Goal: Information Seeking & Learning: Learn about a topic

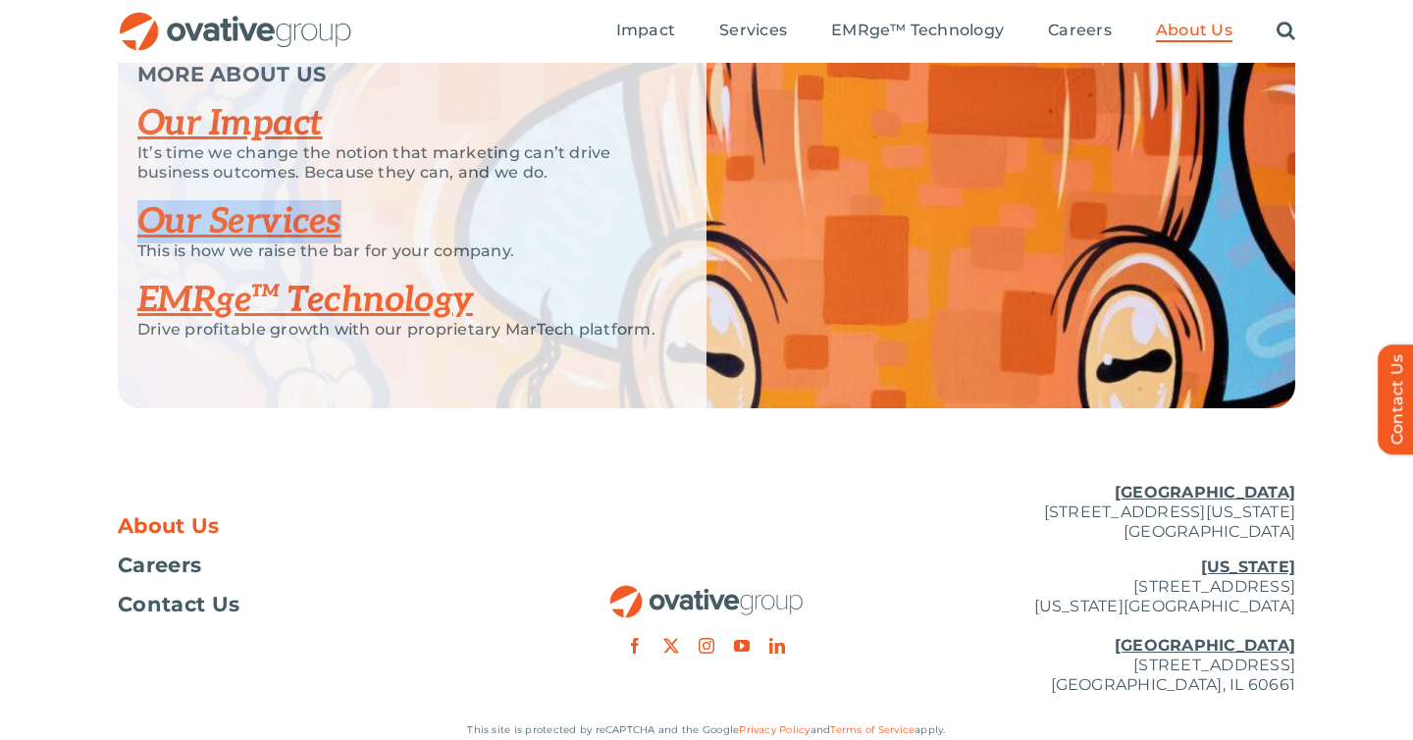
scroll to position [4176, 0]
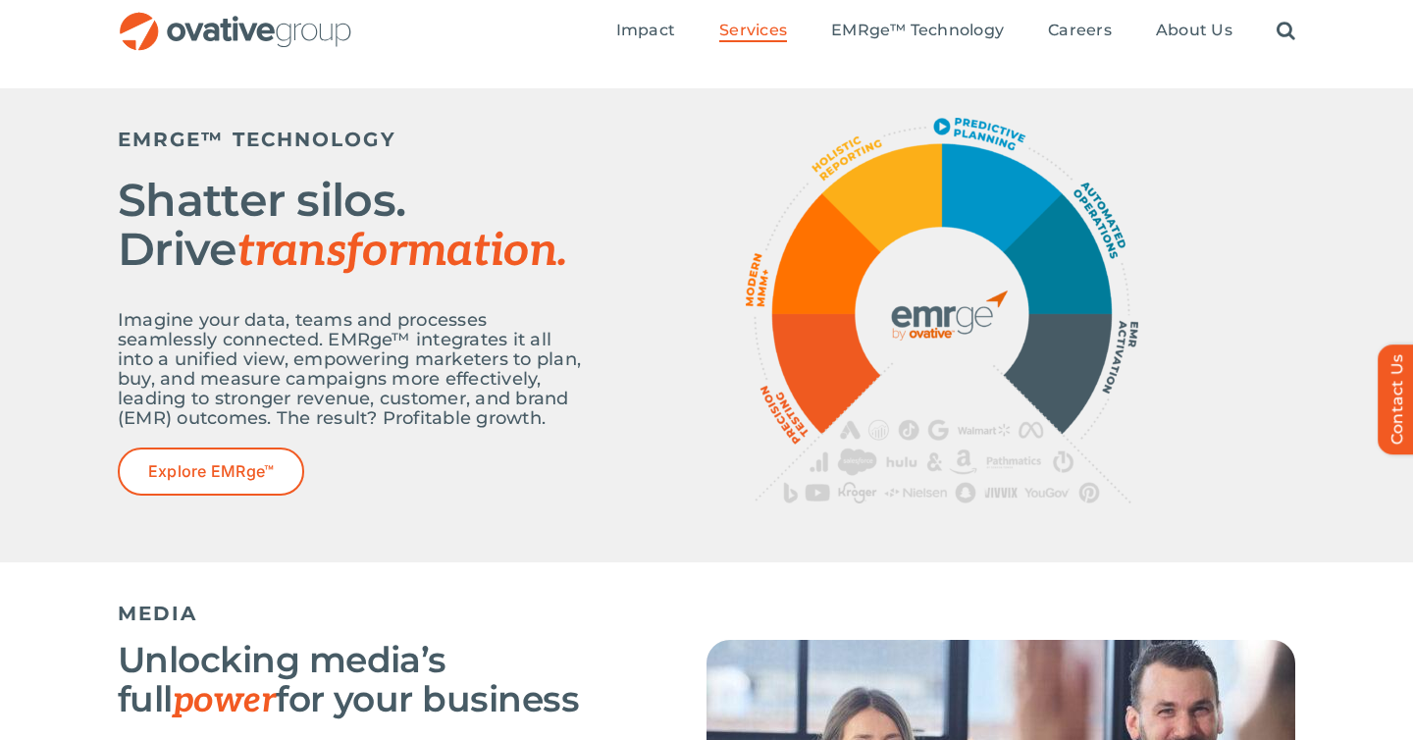
scroll to position [731, 0]
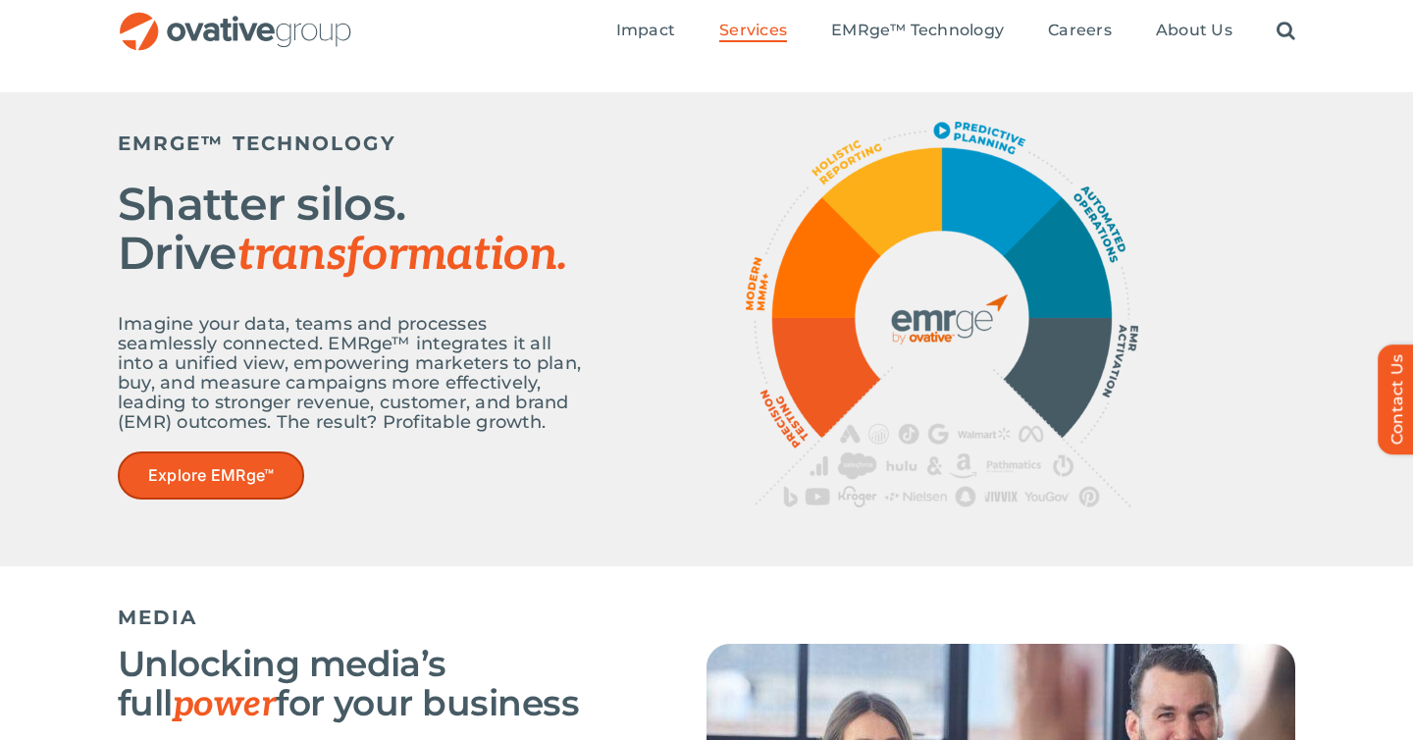
click at [233, 489] on link "Explore EMRge™" at bounding box center [211, 476] width 186 height 48
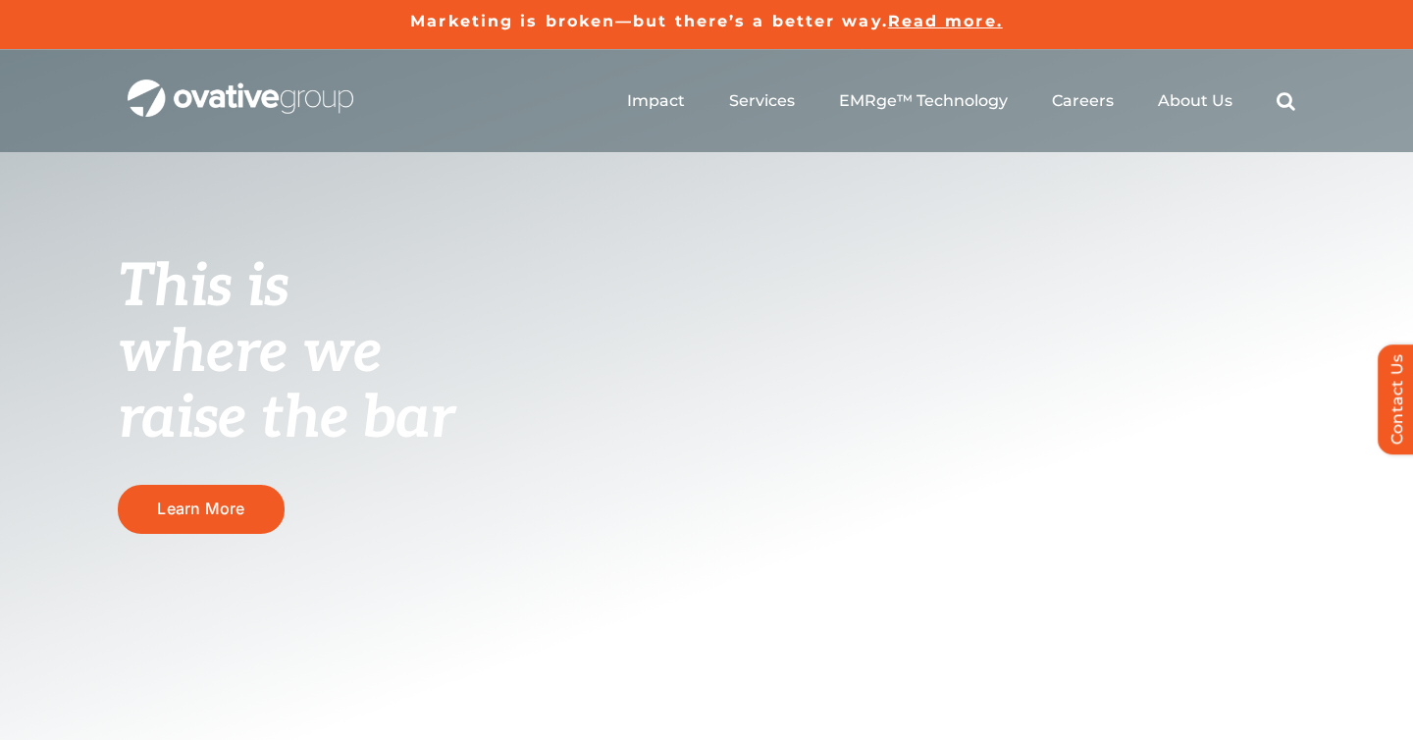
click at [1270, 101] on ul "Impact Expert Insights Case Studies Awards & Press Services Media Measurement C…" at bounding box center [961, 101] width 668 height 63
click at [1283, 101] on link "Search" at bounding box center [1286, 101] width 19 height 22
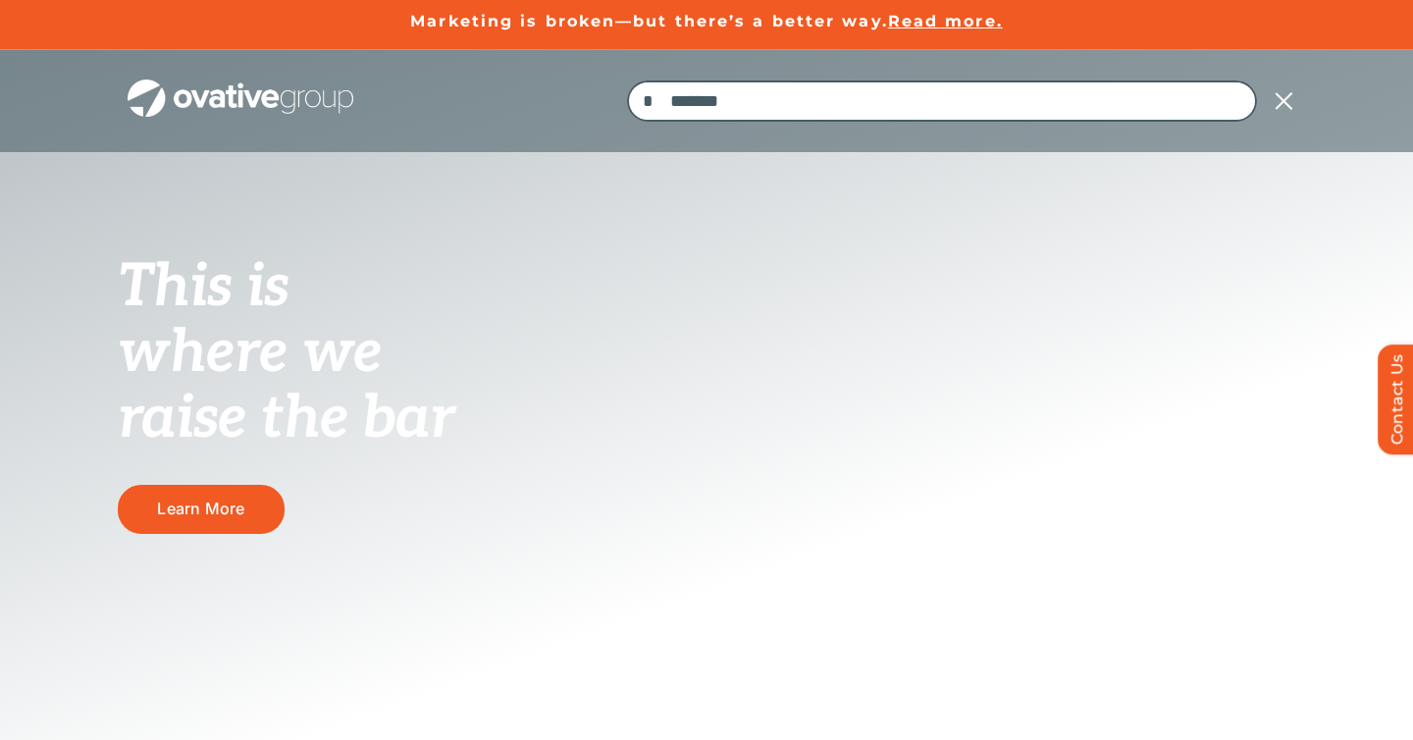
type input "*******"
click at [627, 80] on input "*" at bounding box center [647, 100] width 41 height 41
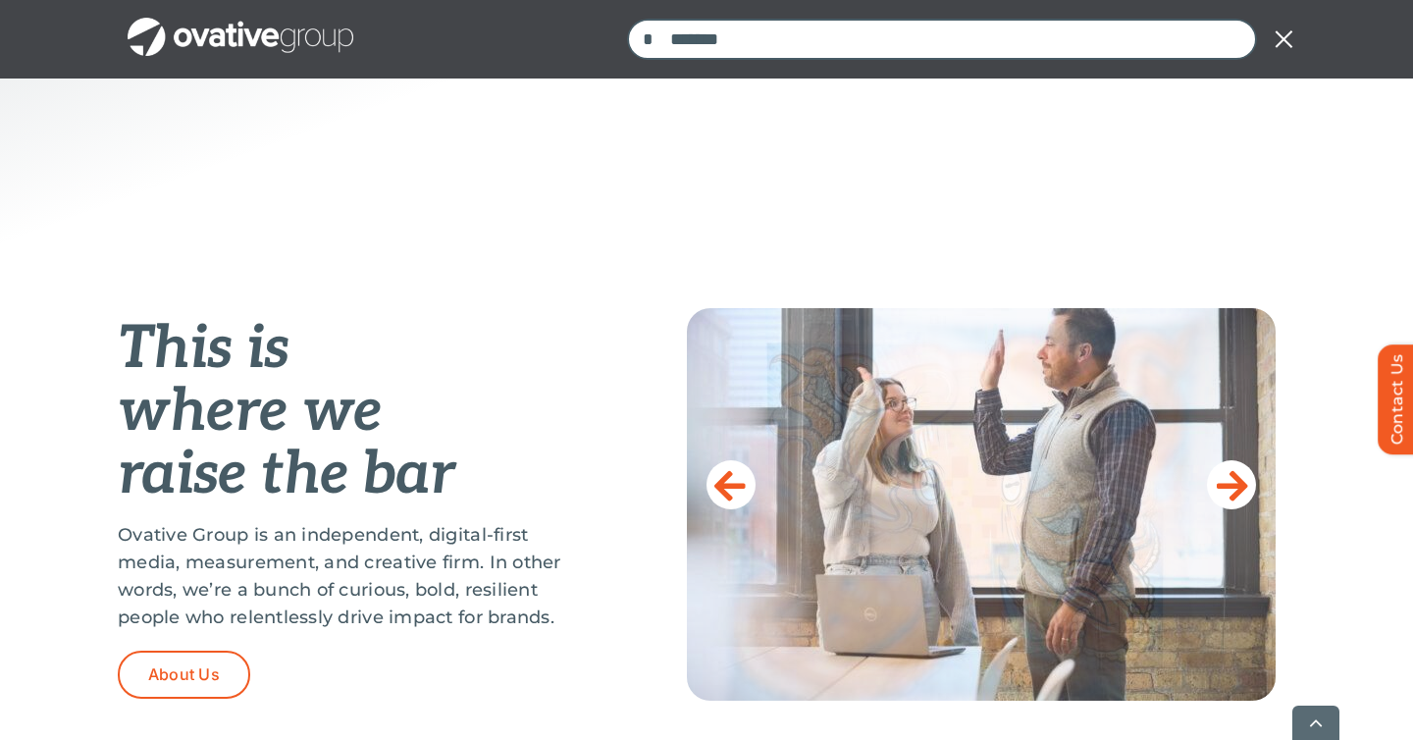
scroll to position [610, 0]
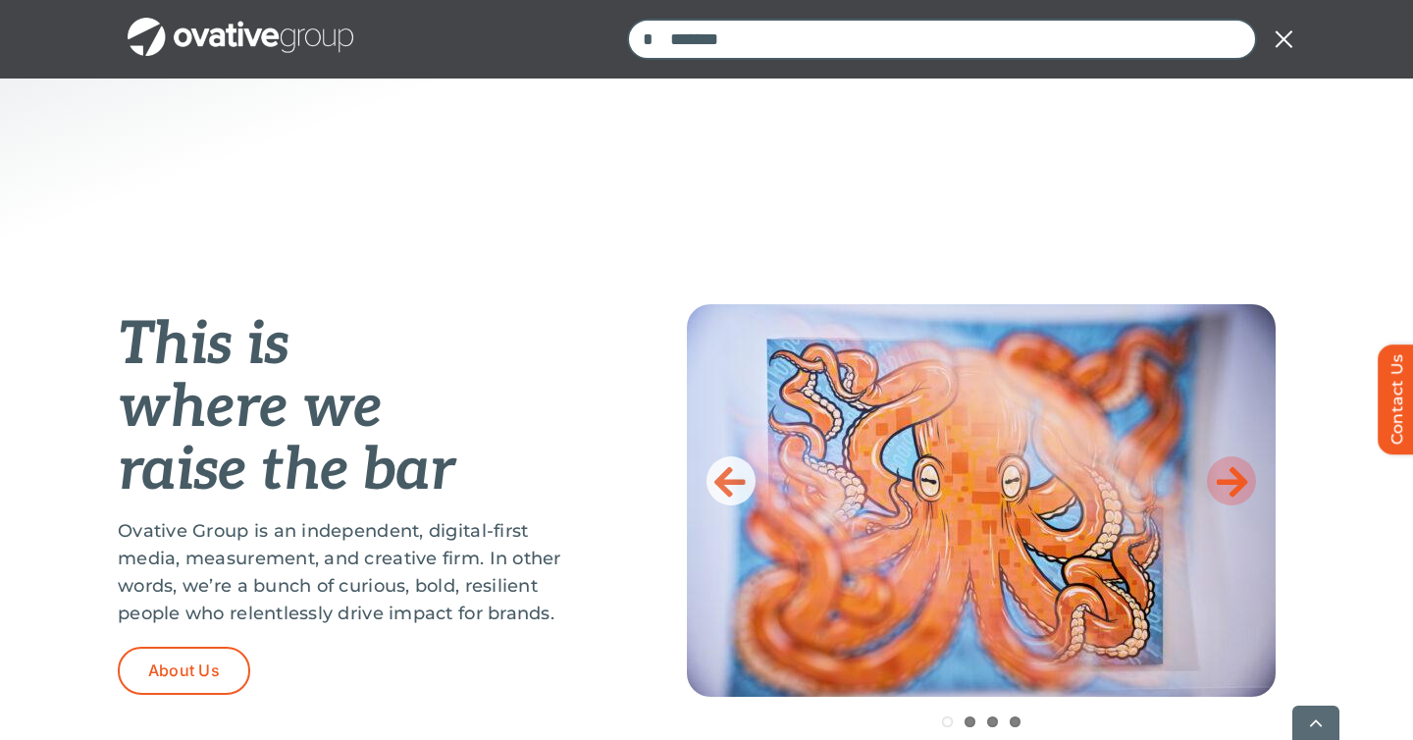
click at [1240, 485] on icon at bounding box center [1232, 480] width 31 height 39
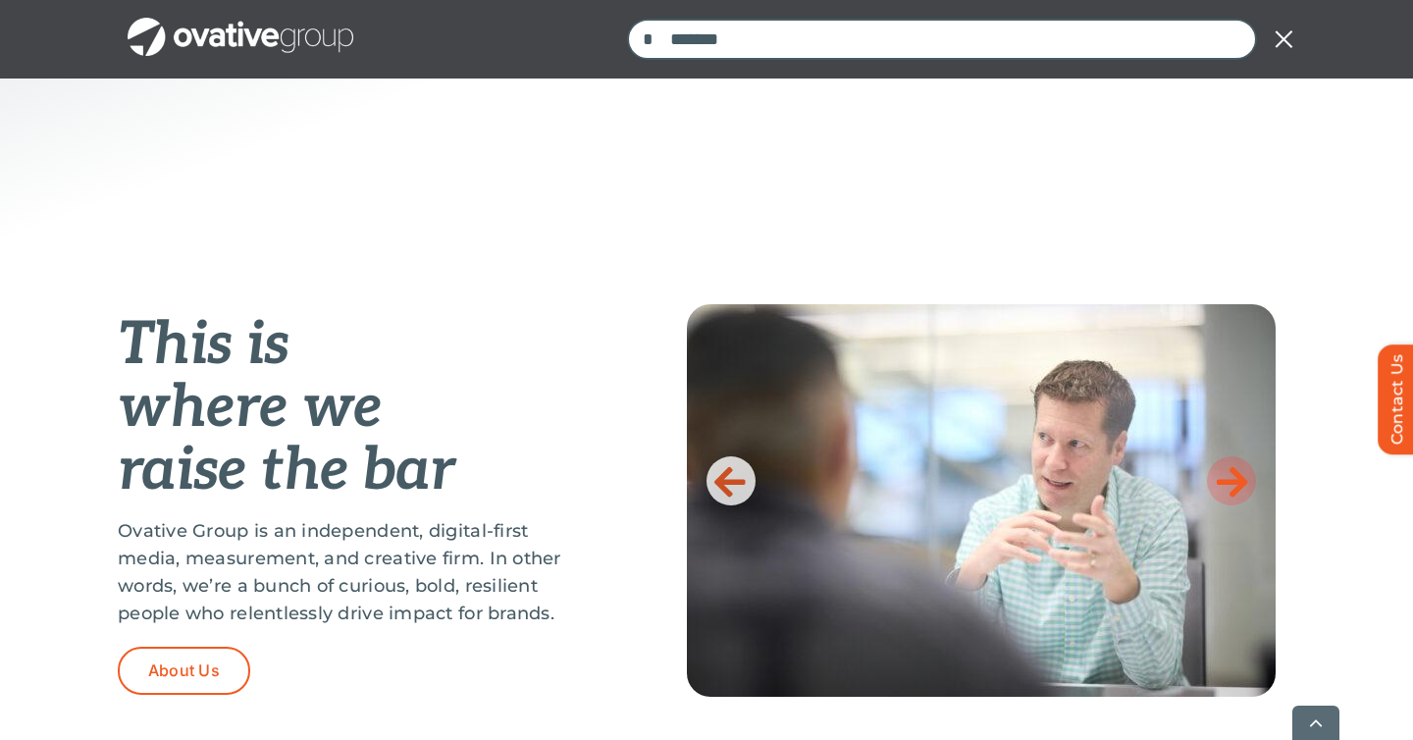
click at [1240, 485] on icon at bounding box center [1232, 480] width 31 height 39
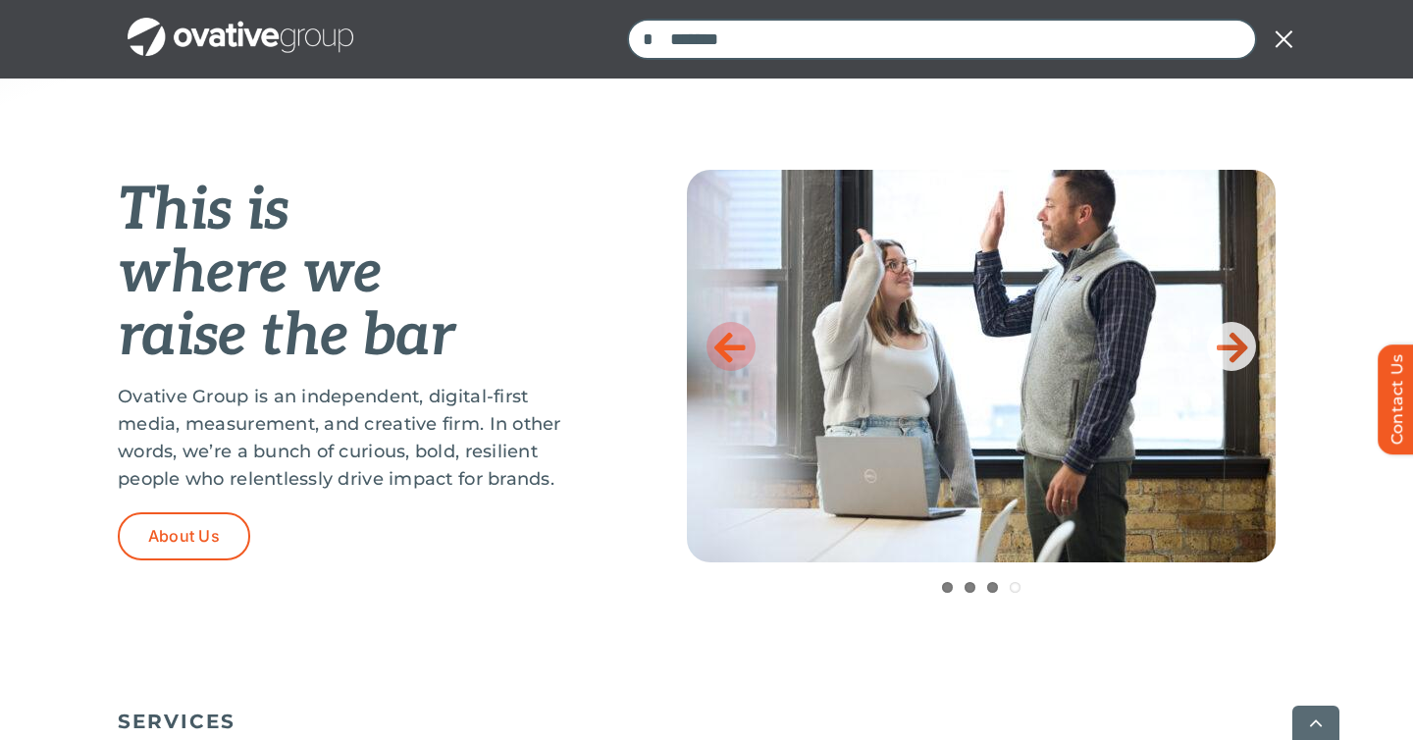
scroll to position [760, 0]
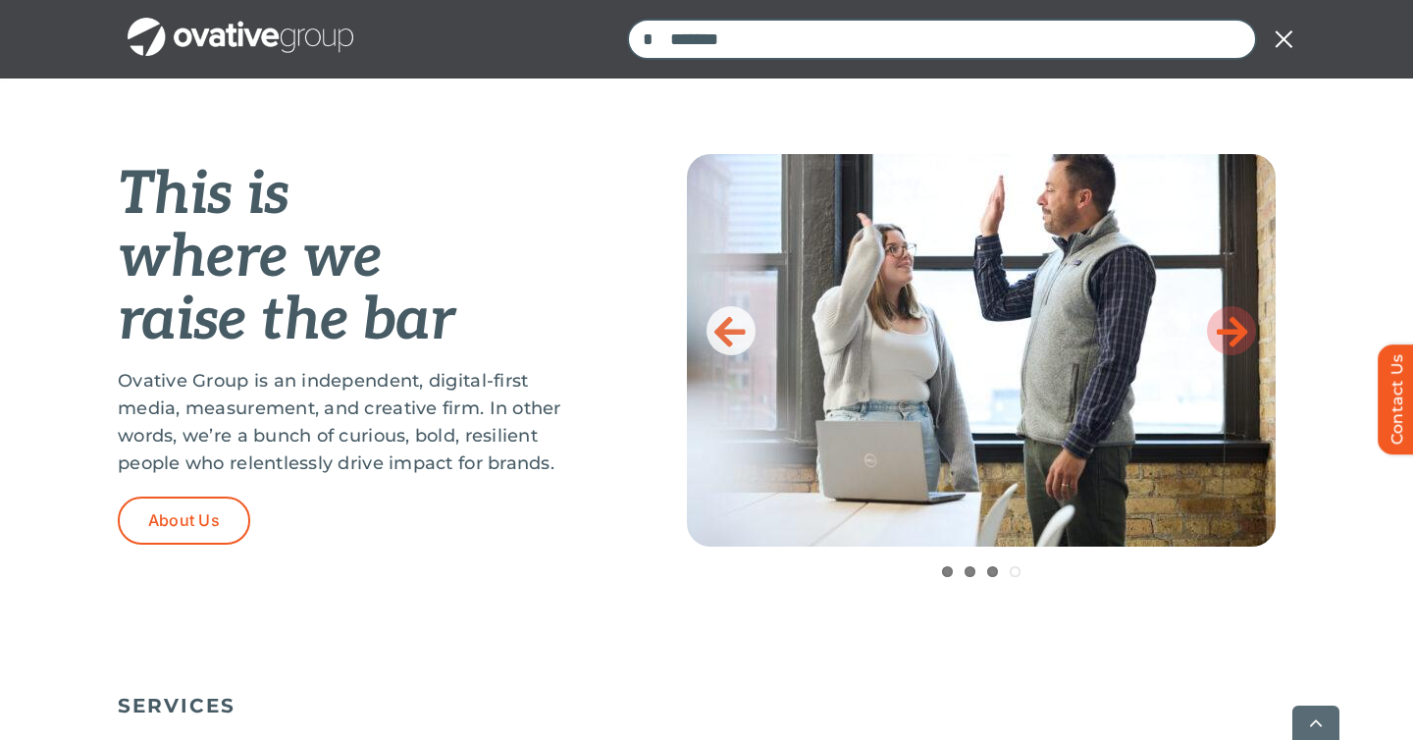
click at [1227, 317] on icon at bounding box center [1232, 330] width 31 height 39
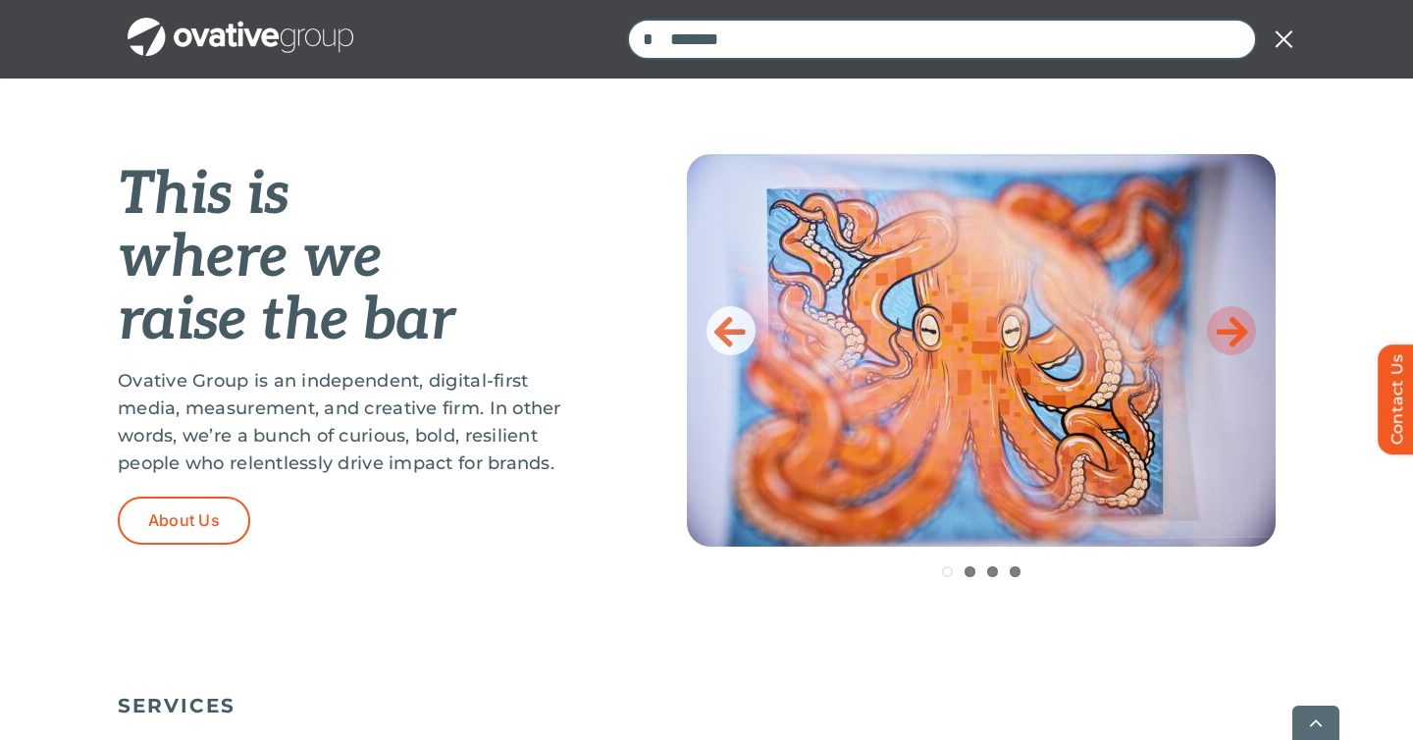
click at [1227, 317] on icon at bounding box center [1232, 330] width 31 height 39
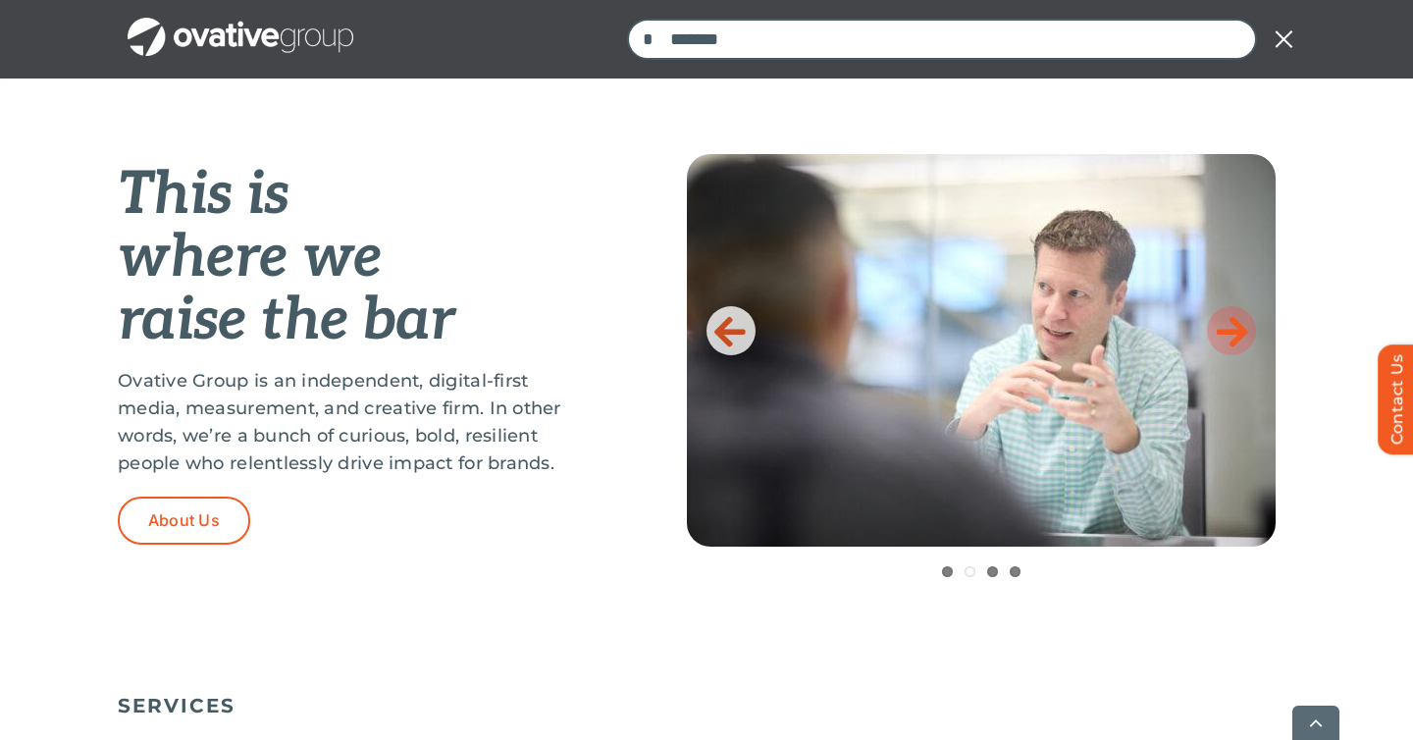
click at [1227, 317] on icon at bounding box center [1232, 330] width 31 height 39
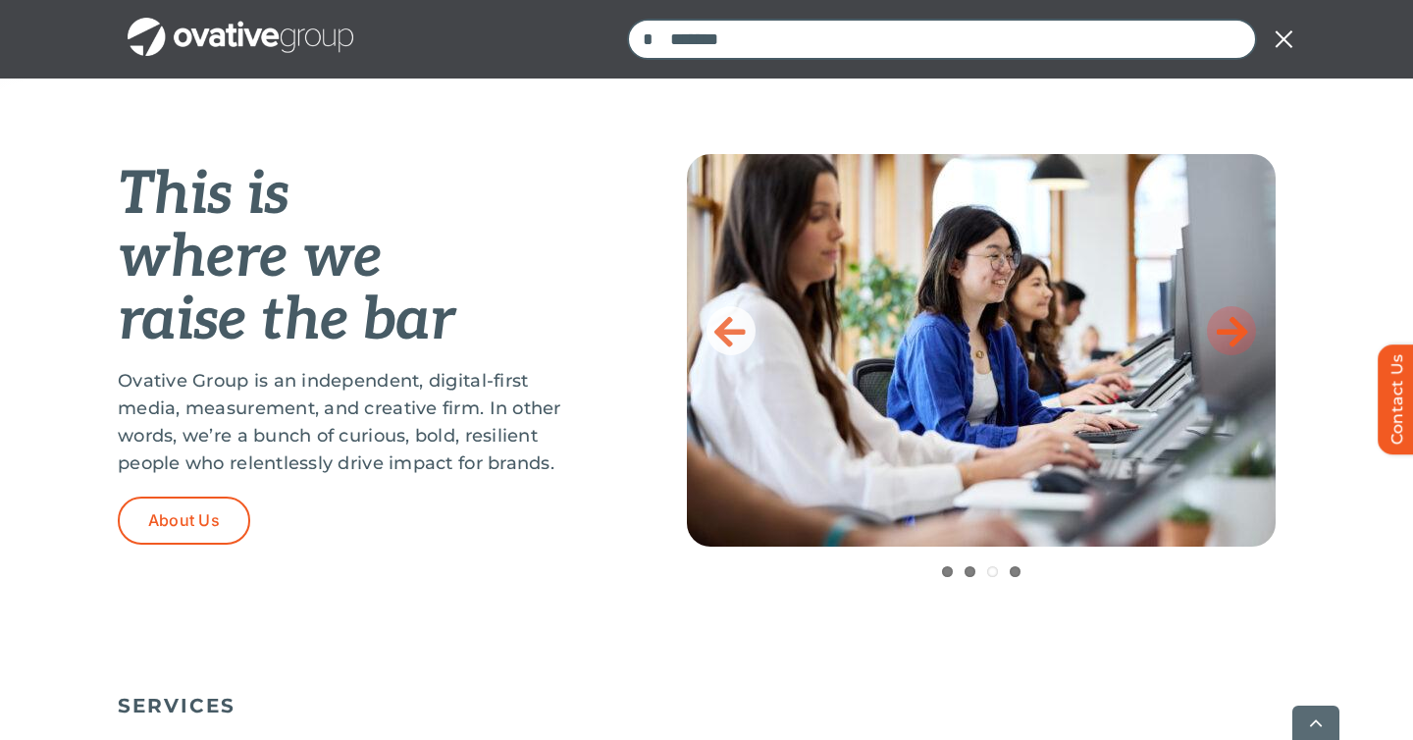
click at [1225, 312] on icon at bounding box center [1232, 330] width 31 height 39
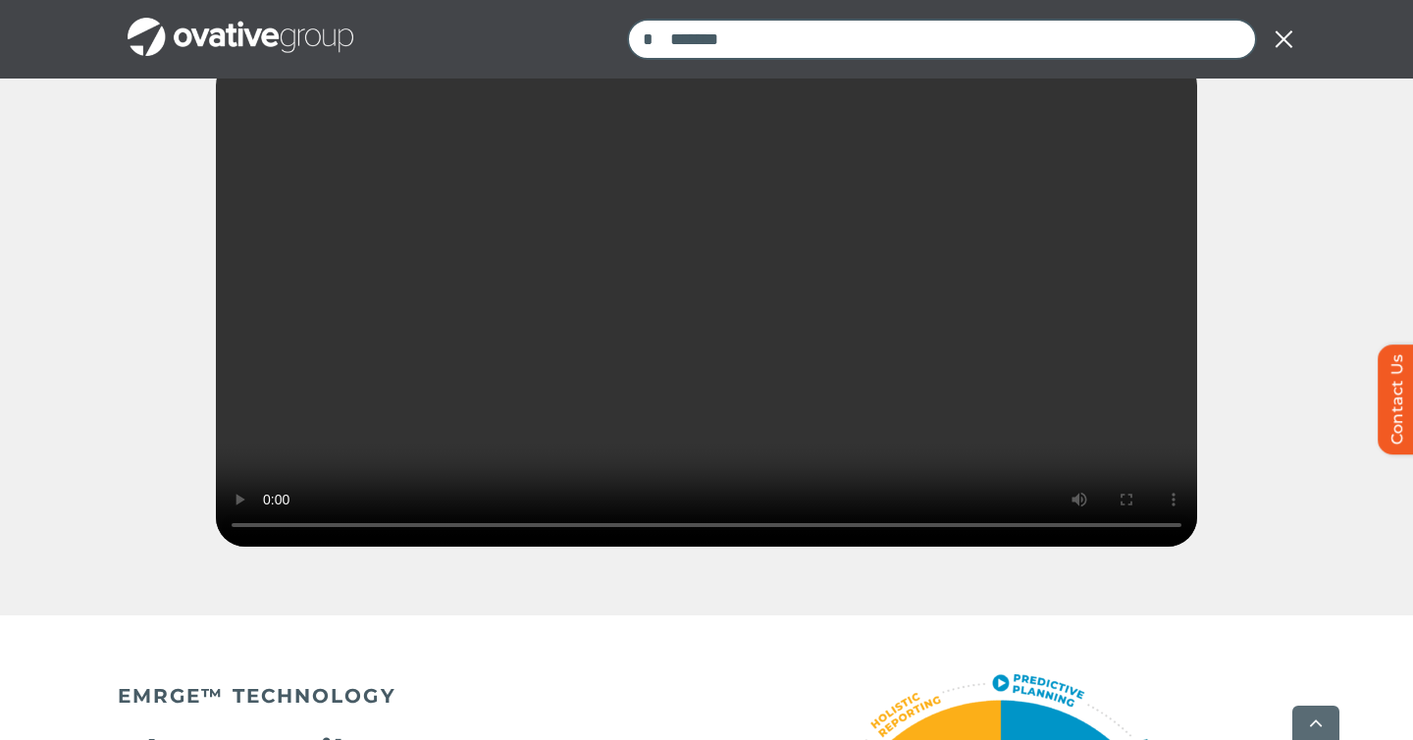
scroll to position [3023, 0]
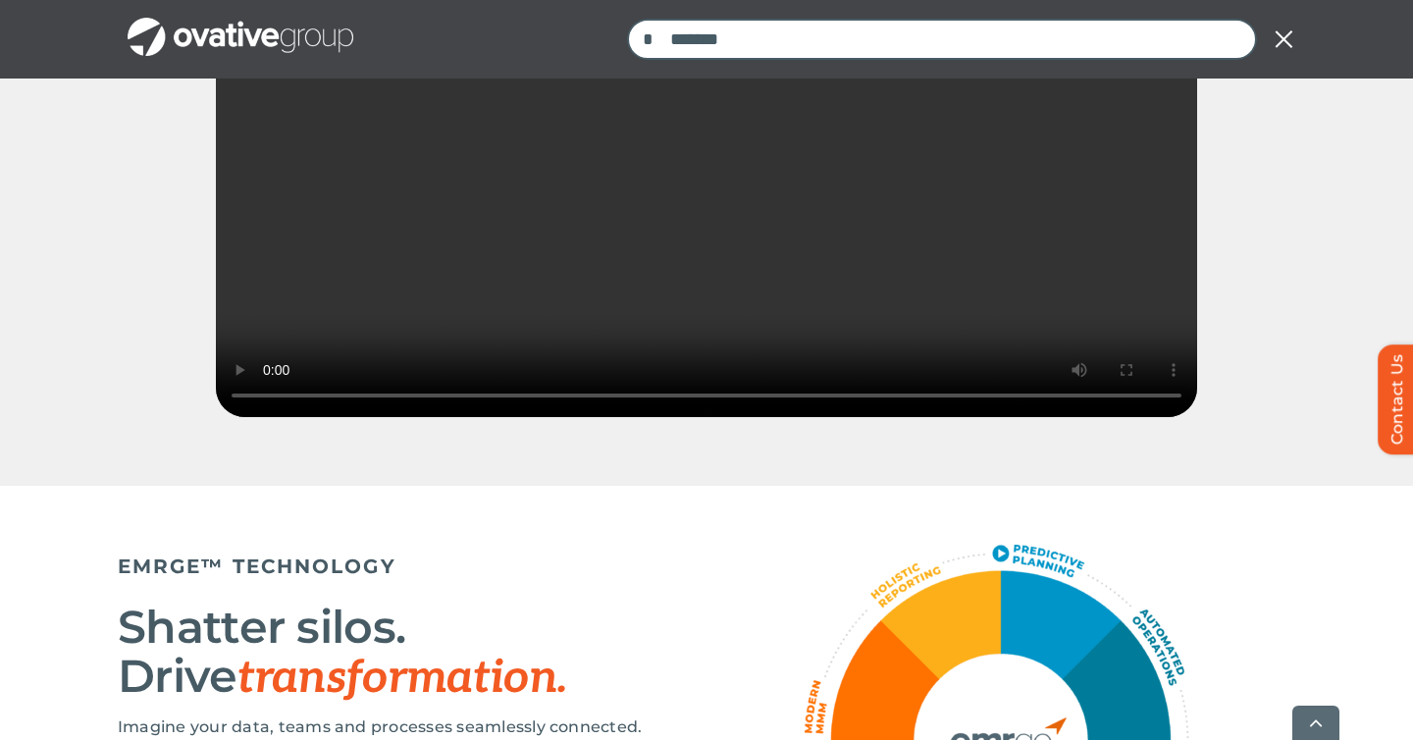
click at [11, 486] on div "Sorry, your browser doesn't support embedded videos." at bounding box center [706, 205] width 1413 height 559
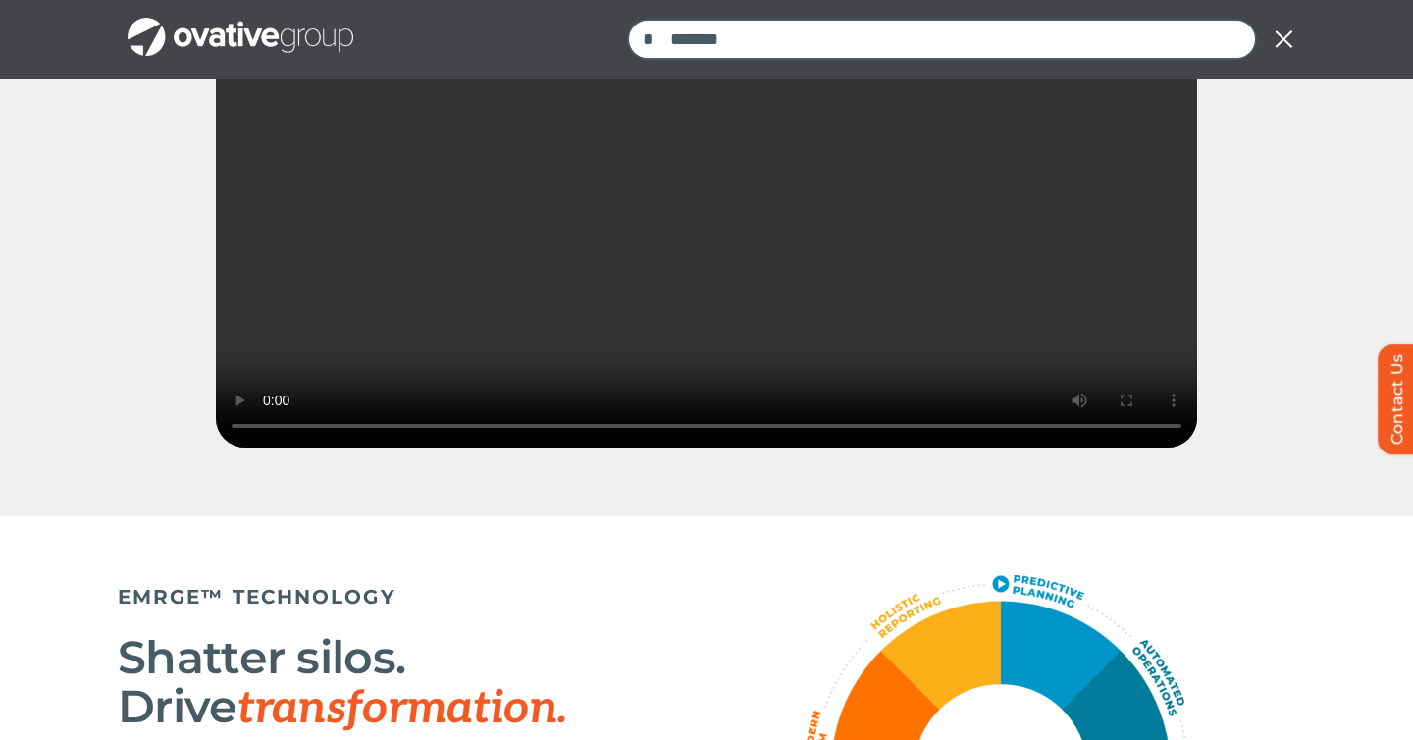
scroll to position [2828, 0]
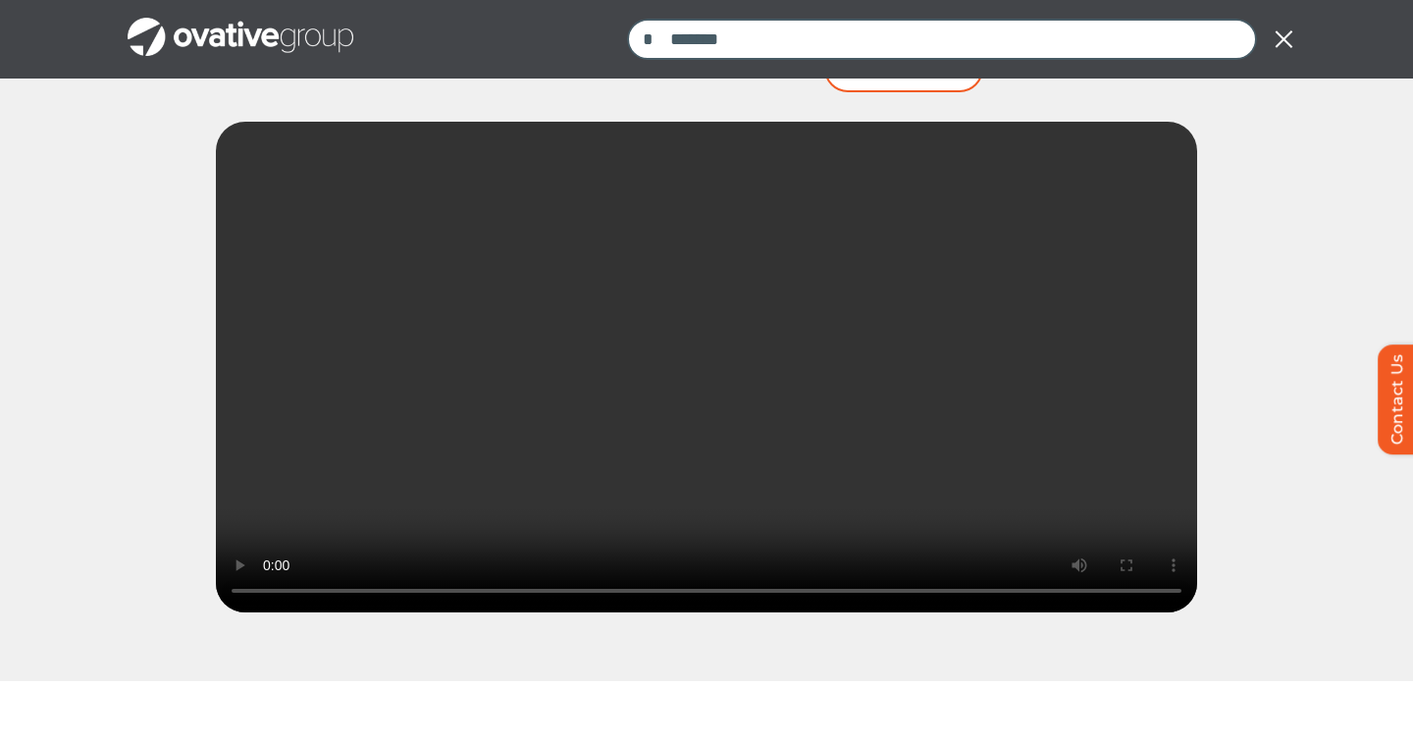
click at [487, 434] on video "Sorry, your browser doesn't support embedded videos." at bounding box center [707, 367] width 982 height 491
click at [586, 446] on video "Sorry, your browser doesn't support embedded videos." at bounding box center [707, 367] width 982 height 491
click at [380, 528] on video "Sorry, your browser doesn't support embedded videos." at bounding box center [707, 367] width 982 height 491
click at [527, 337] on video "Sorry, your browser doesn't support embedded videos." at bounding box center [707, 367] width 982 height 491
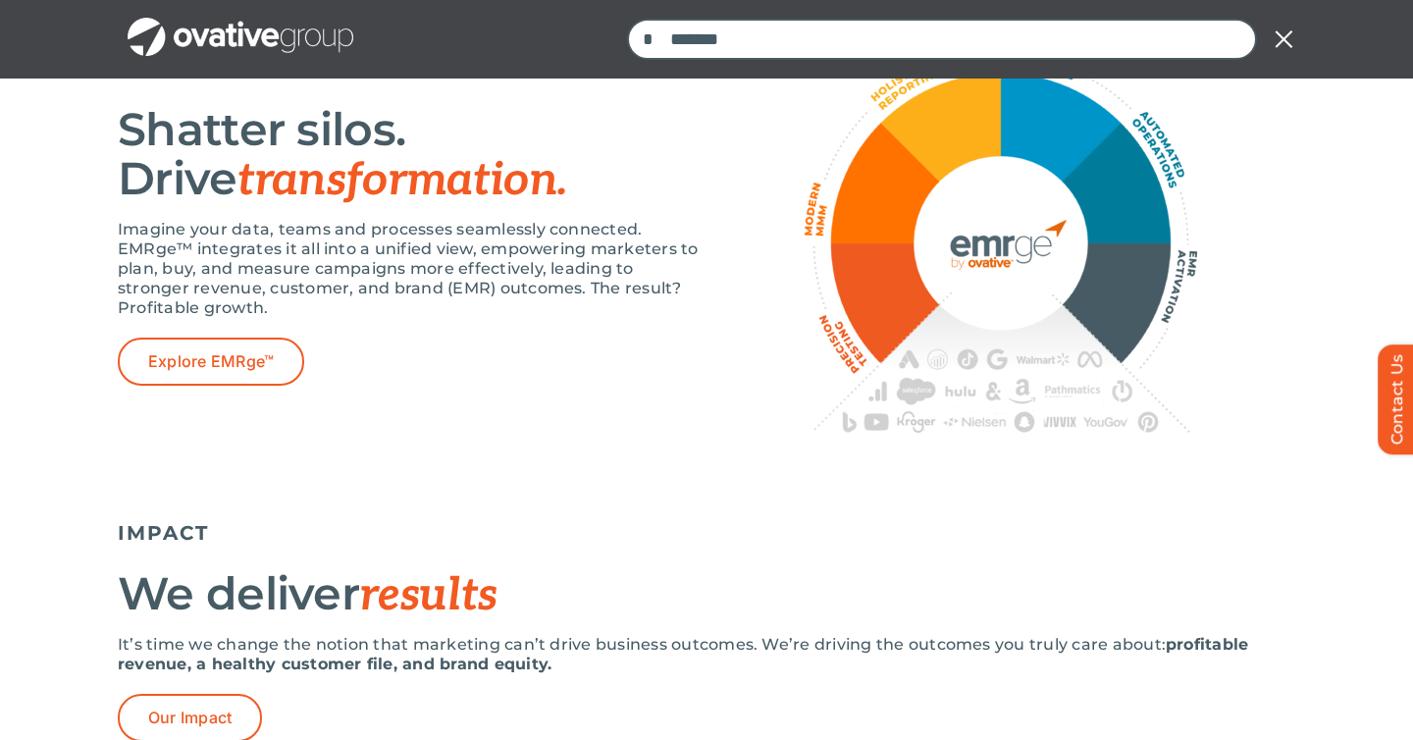
scroll to position [3520, 0]
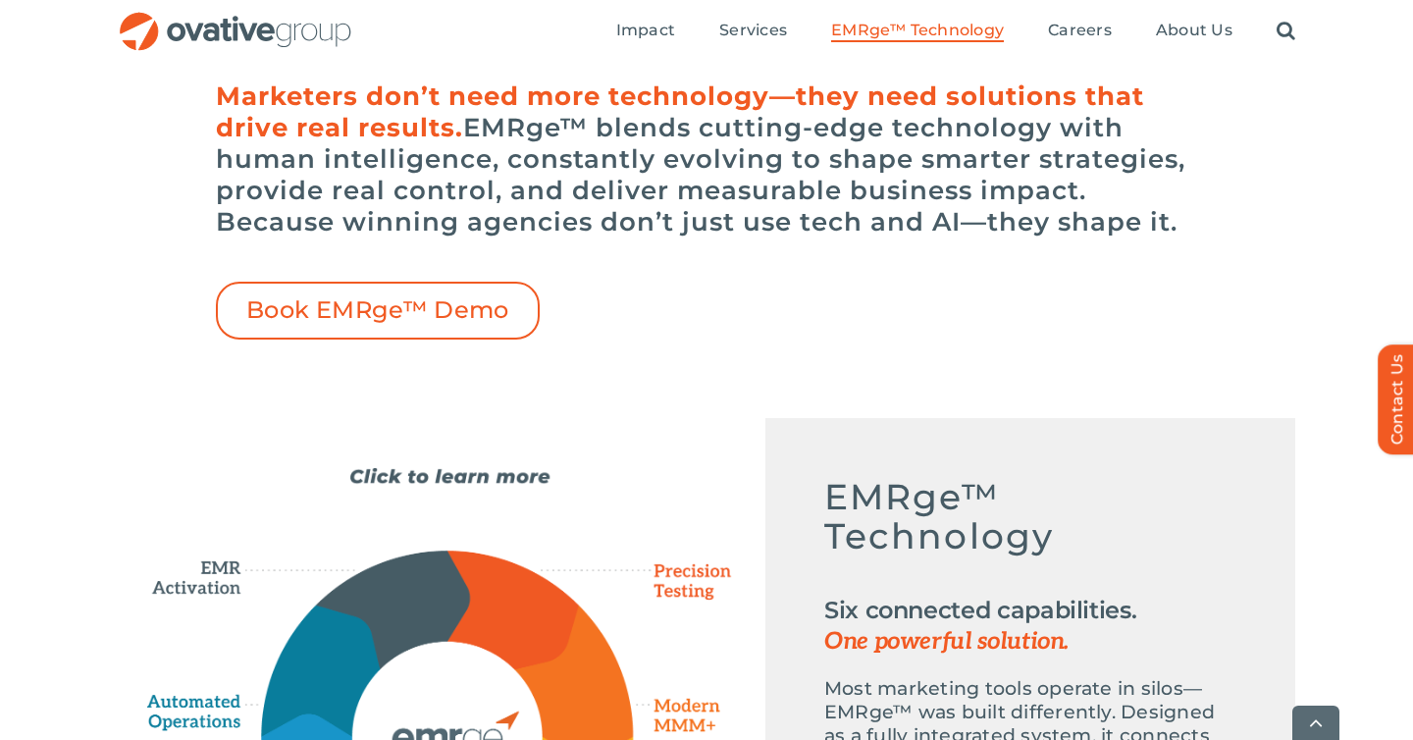
scroll to position [573, 0]
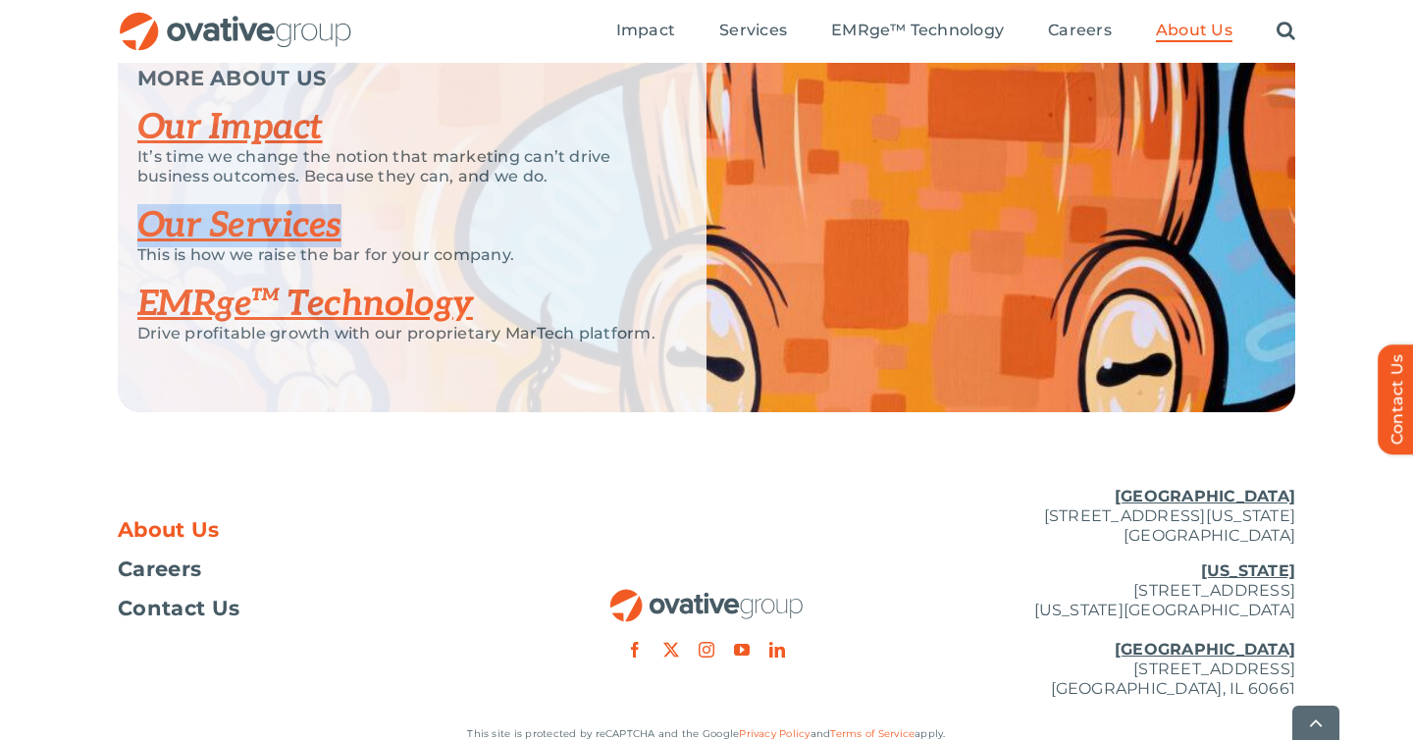
scroll to position [4309, 0]
